Goal: Task Accomplishment & Management: Use online tool/utility

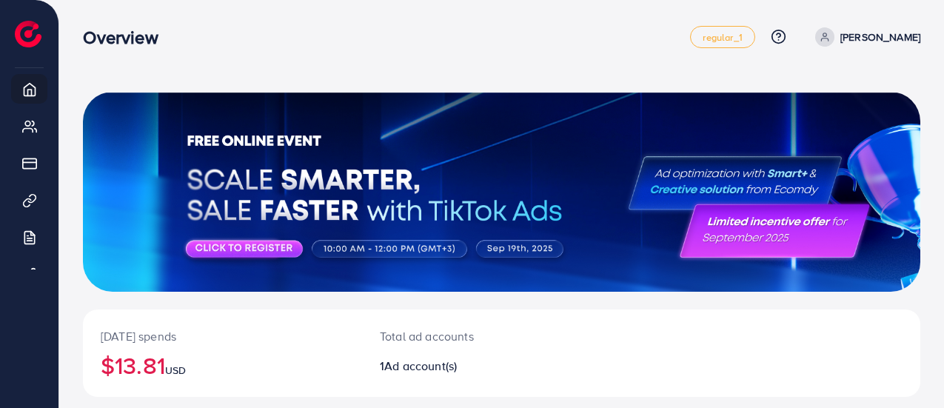
scroll to position [234, 0]
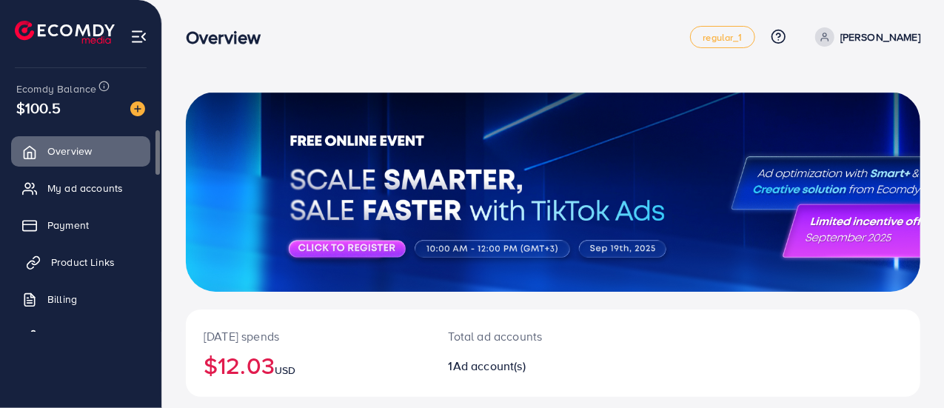
click at [73, 262] on span "Product Links" at bounding box center [83, 262] width 64 height 15
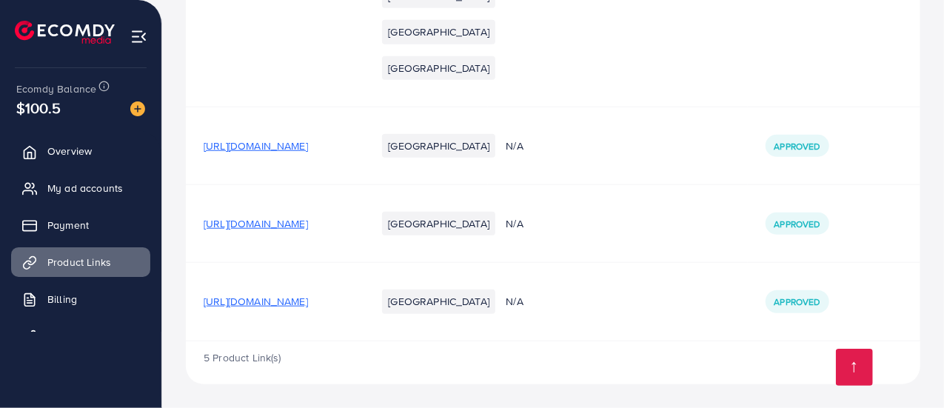
scroll to position [744, 0]
click at [308, 219] on span "[URL][DOMAIN_NAME]" at bounding box center [256, 223] width 104 height 15
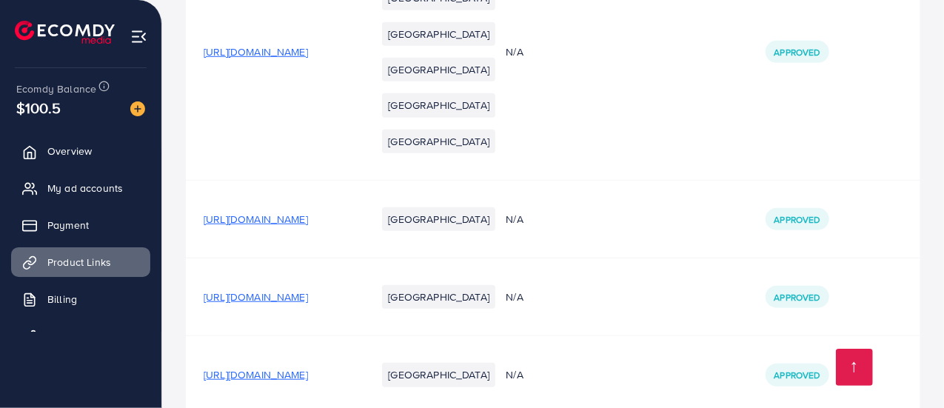
scroll to position [595, 0]
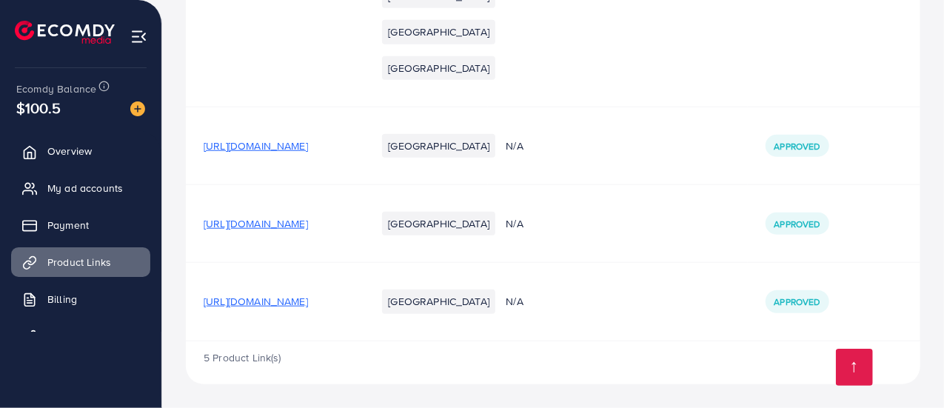
click at [308, 153] on span "[URL][DOMAIN_NAME]" at bounding box center [256, 145] width 104 height 15
